Goal: Check status: Check status

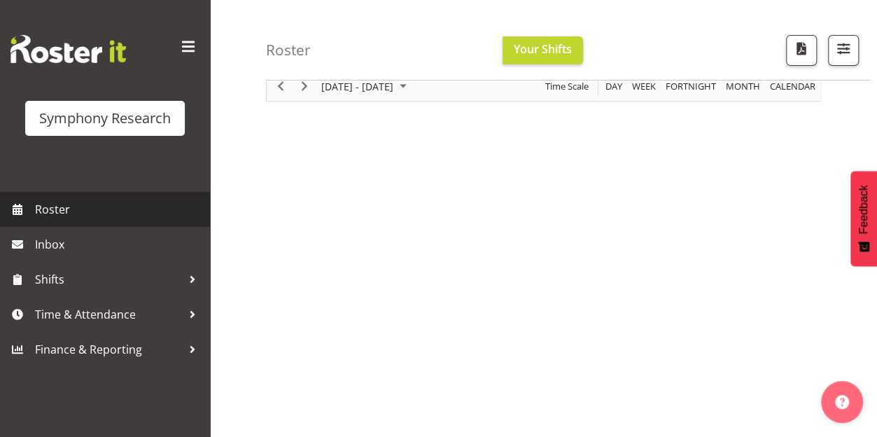
scroll to position [70, 0]
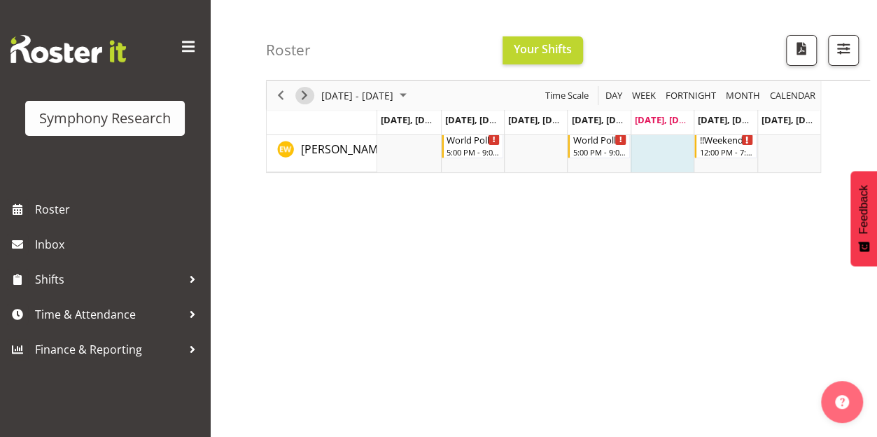
click at [302, 91] on span "Next" at bounding box center [304, 95] width 17 height 17
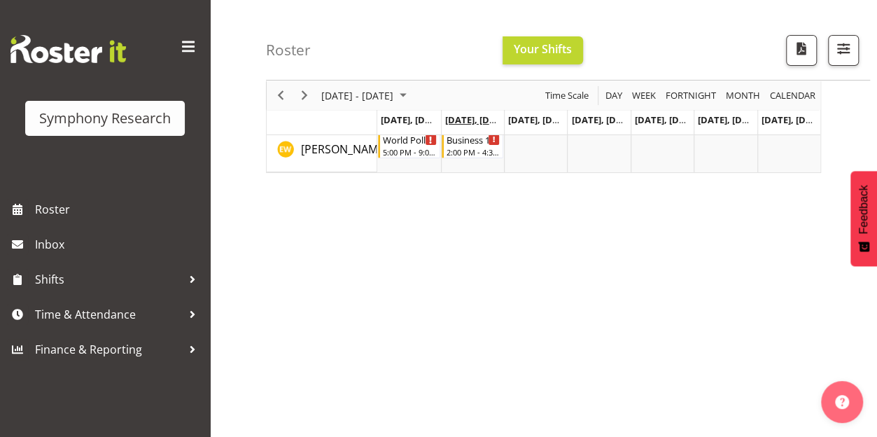
click at [466, 120] on span "[DATE], [DATE]" at bounding box center [477, 119] width 64 height 13
click at [464, 125] on span "[DATE], [DATE]" at bounding box center [477, 119] width 64 height 13
click at [617, 222] on div "[DATE] - [DATE] [DATE] Day Week Fortnight Month calendar Month Agenda Time Scal…" at bounding box center [571, 342] width 611 height 560
click at [302, 95] on span "Next" at bounding box center [304, 95] width 17 height 17
click at [274, 95] on span "Previous" at bounding box center [280, 95] width 17 height 17
